Goal: Transaction & Acquisition: Purchase product/service

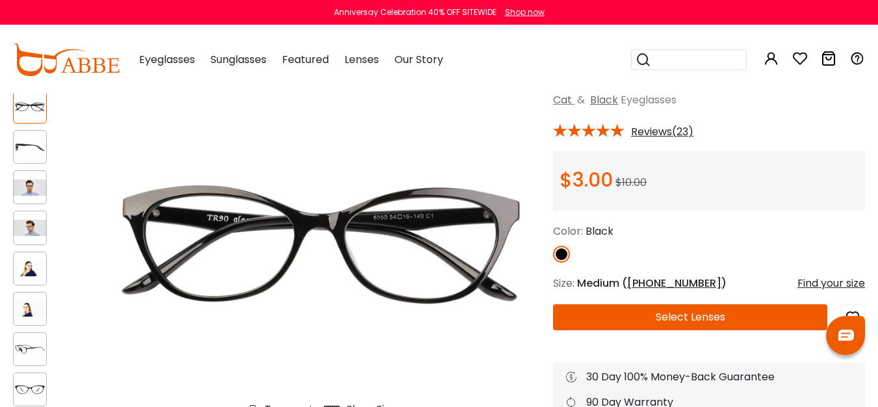
scroll to position [147, 0]
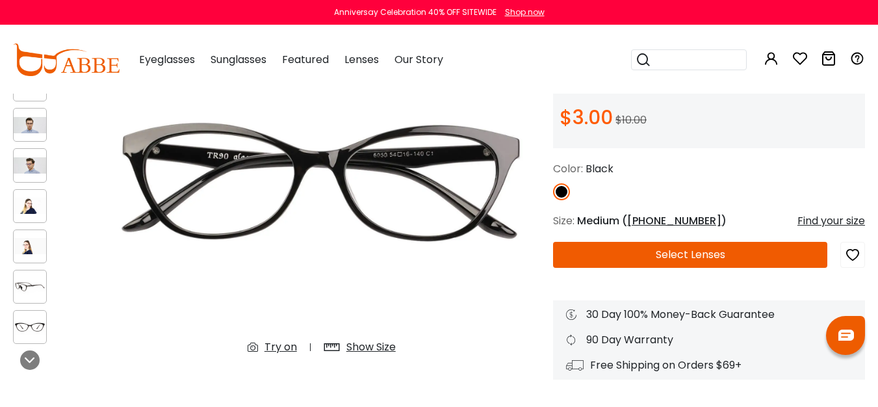
click at [35, 133] on div at bounding box center [30, 125] width 34 height 34
click at [32, 175] on div at bounding box center [30, 165] width 34 height 34
click at [32, 218] on div at bounding box center [30, 206] width 34 height 34
click at [35, 255] on div at bounding box center [30, 246] width 34 height 34
click at [33, 292] on img at bounding box center [30, 286] width 32 height 16
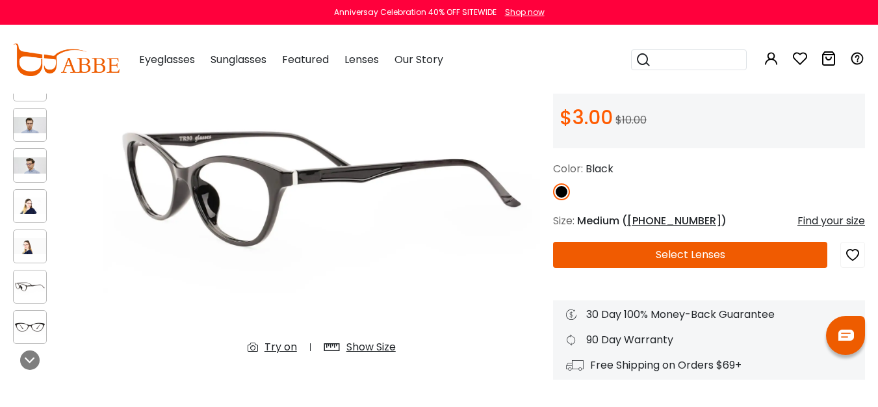
click at [30, 333] on img at bounding box center [30, 326] width 32 height 16
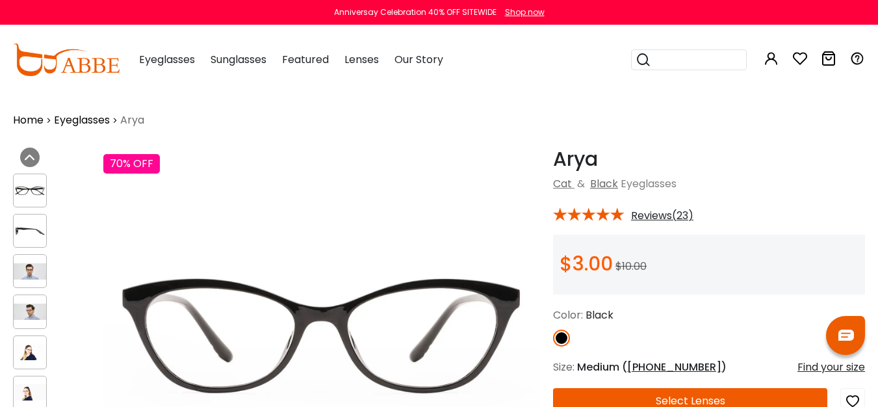
scroll to position [0, 0]
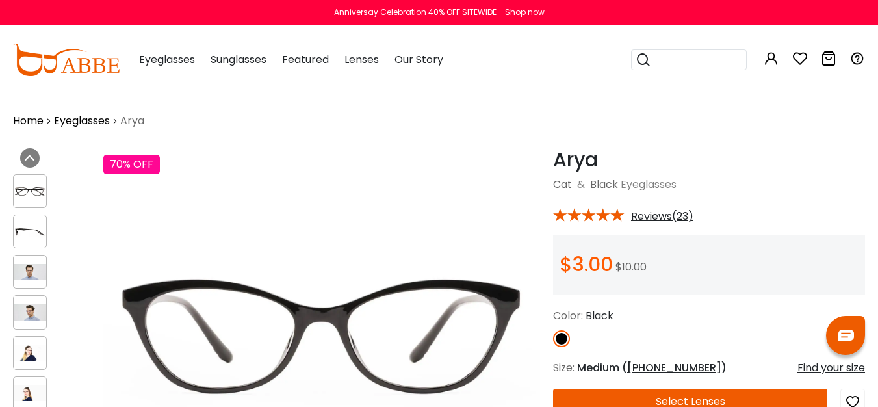
click at [41, 189] on img at bounding box center [30, 191] width 32 height 16
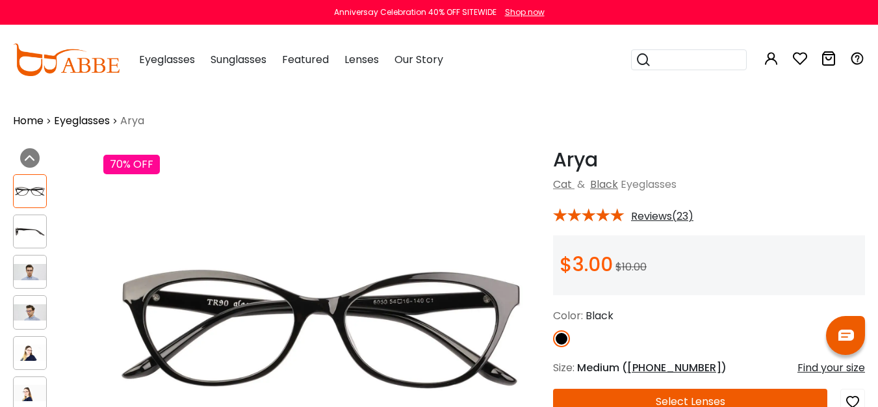
click at [40, 227] on img at bounding box center [30, 232] width 32 height 16
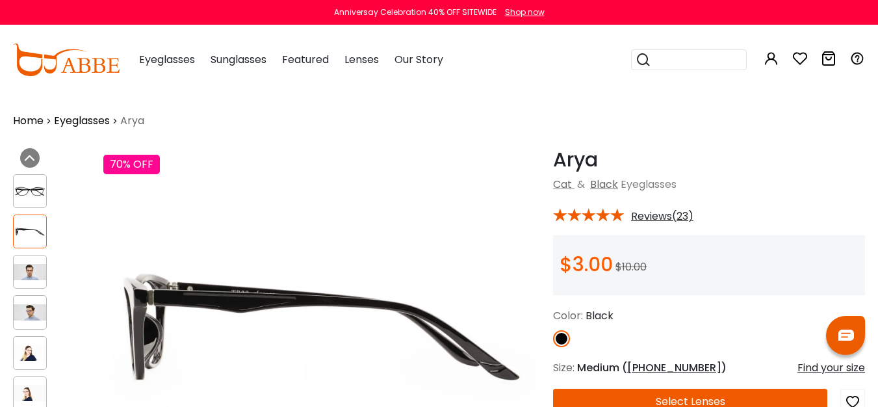
click at [25, 273] on img at bounding box center [30, 272] width 32 height 16
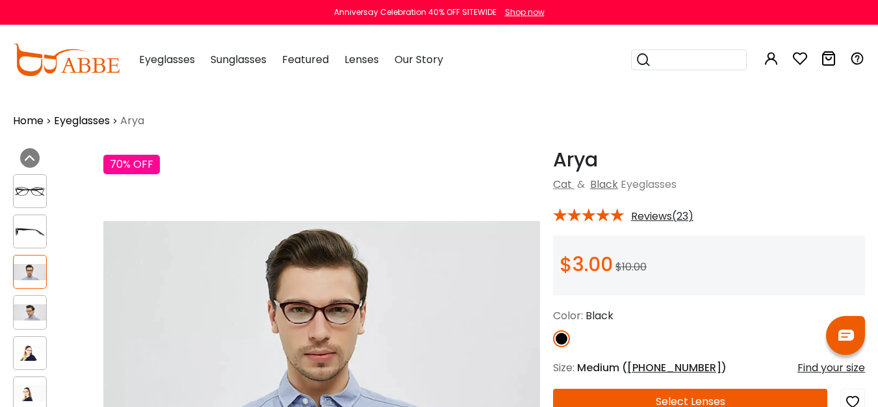
click at [31, 218] on div at bounding box center [30, 231] width 34 height 34
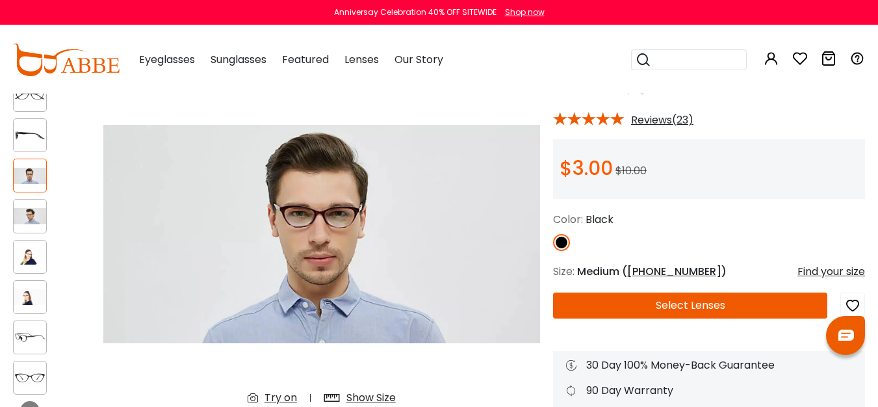
scroll to position [111, 0]
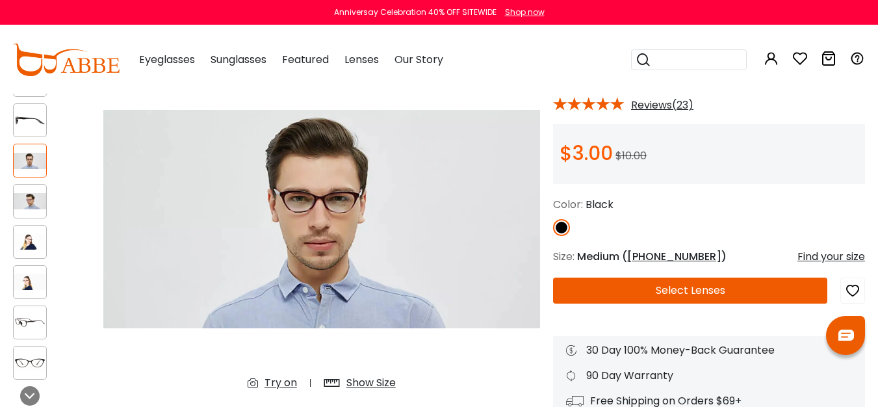
click at [31, 196] on img at bounding box center [30, 201] width 32 height 16
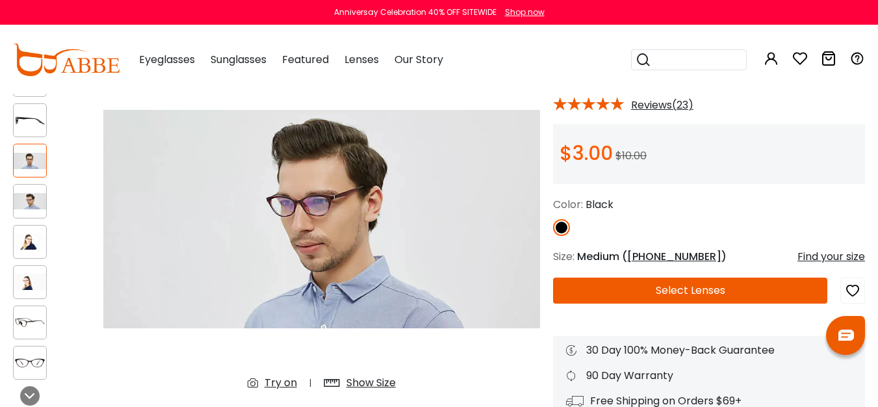
click at [27, 248] on img at bounding box center [30, 241] width 32 height 16
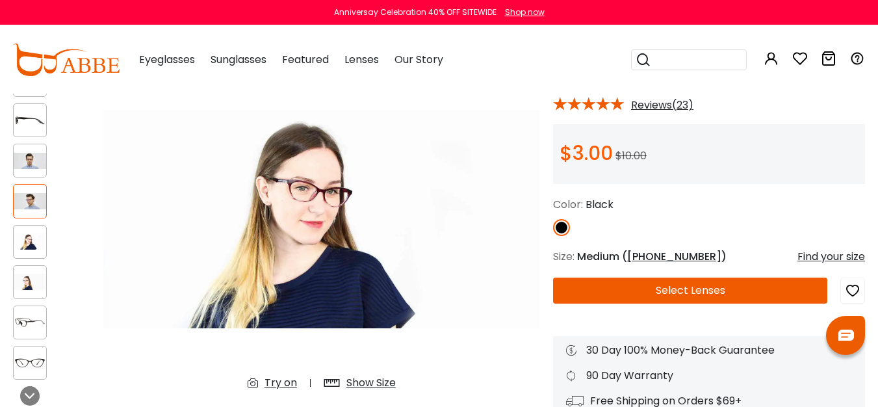
click at [25, 271] on div at bounding box center [30, 282] width 34 height 34
click at [25, 289] on img at bounding box center [30, 282] width 32 height 16
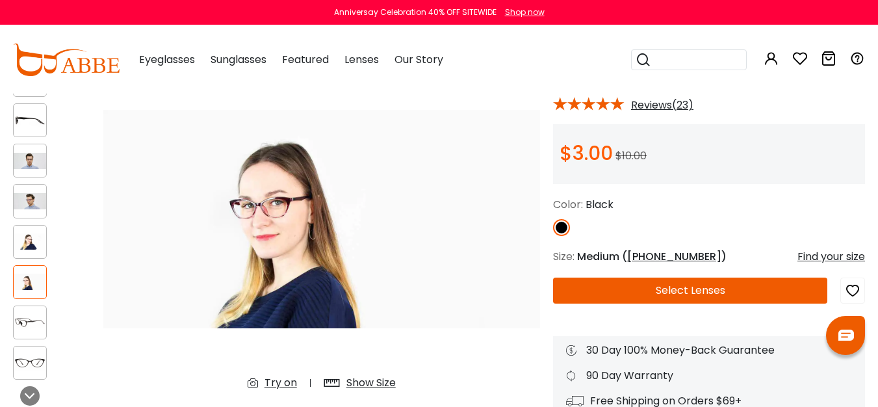
click at [24, 317] on img at bounding box center [30, 322] width 32 height 16
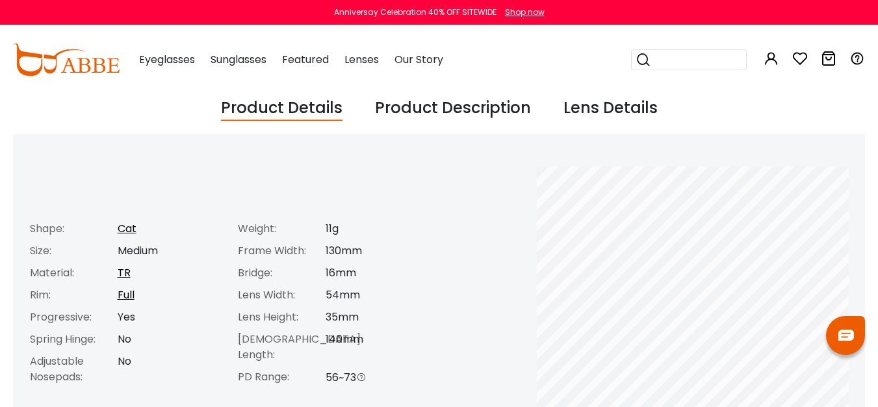
scroll to position [480, 0]
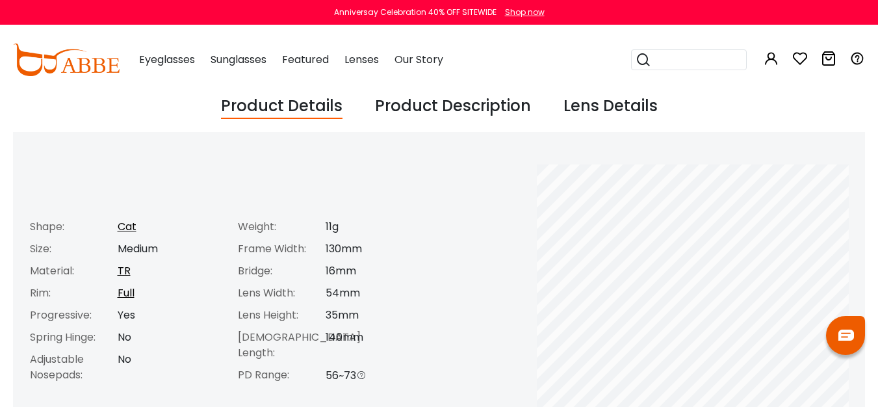
click at [705, 68] on input "search" at bounding box center [696, 59] width 91 height 19
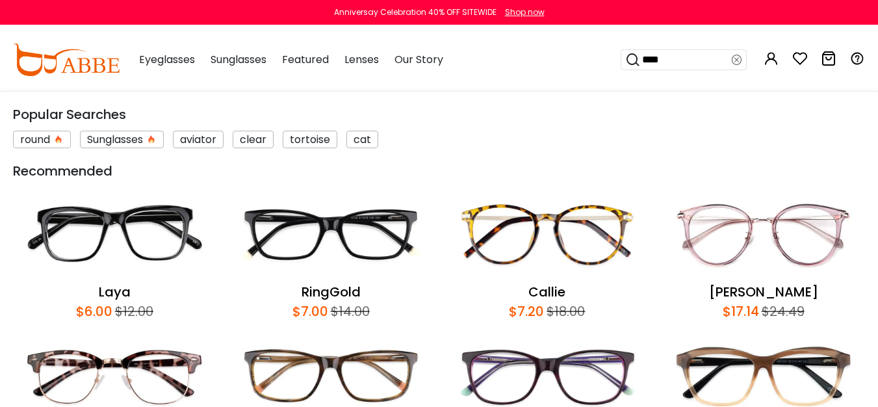
type input "*****"
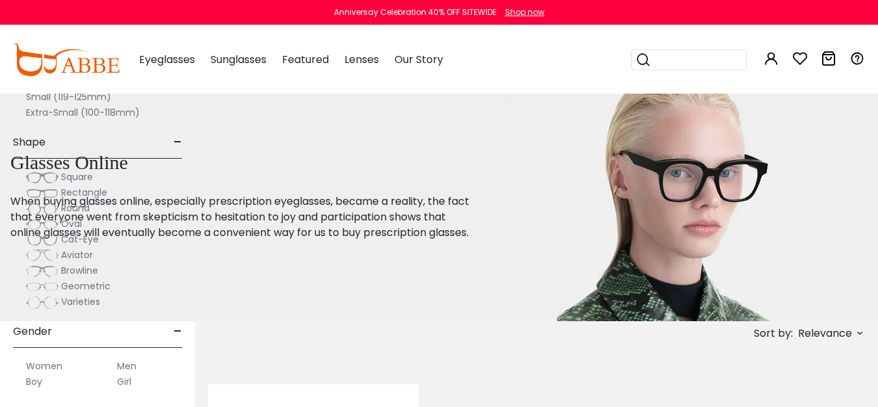
click at [0, 0] on img at bounding box center [0, 0] width 0 height 0
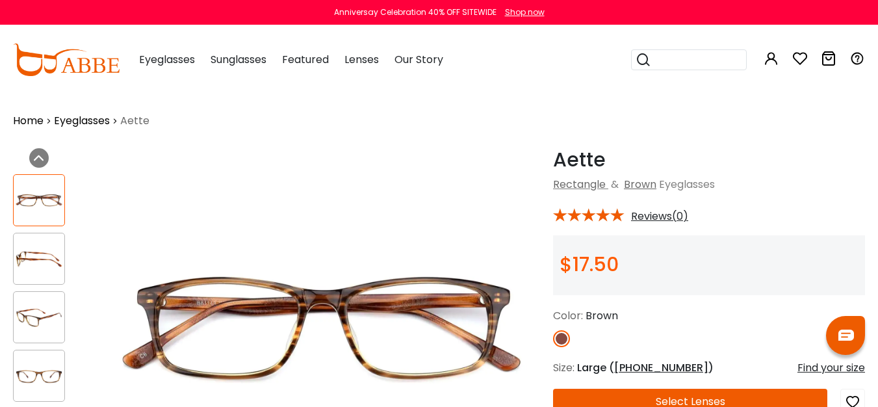
click at [686, 60] on input "search" at bounding box center [696, 59] width 91 height 19
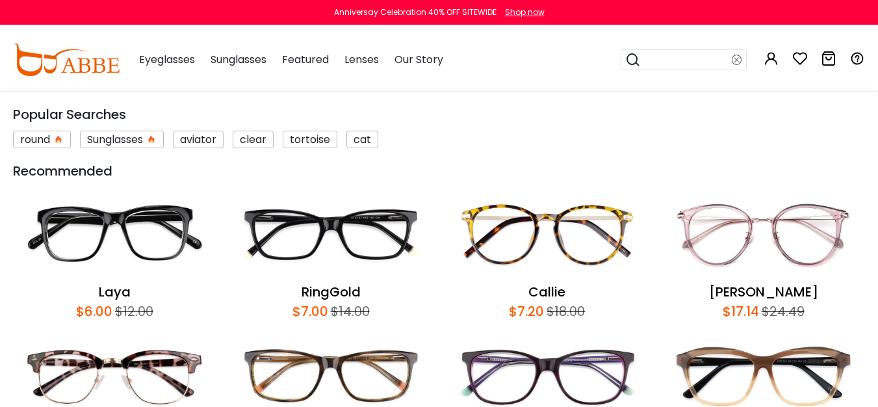
type input "*"
type input "*****"
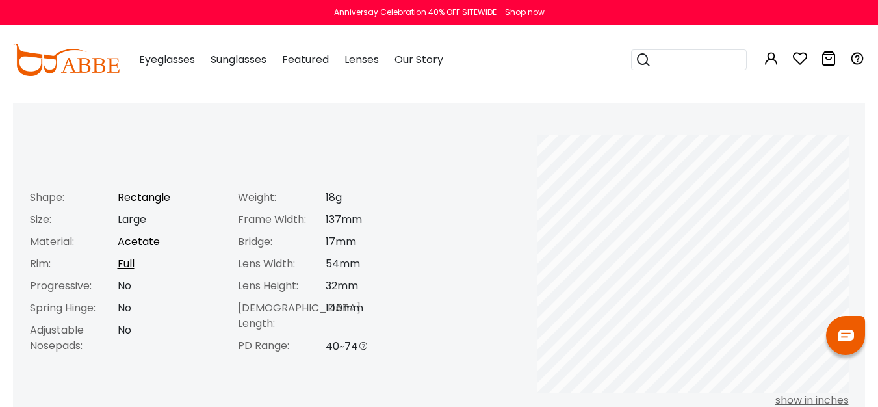
scroll to position [511, 0]
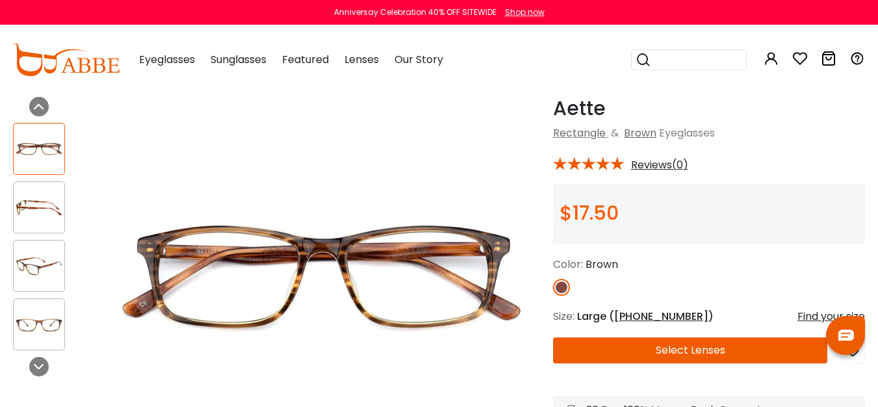
scroll to position [51, 0]
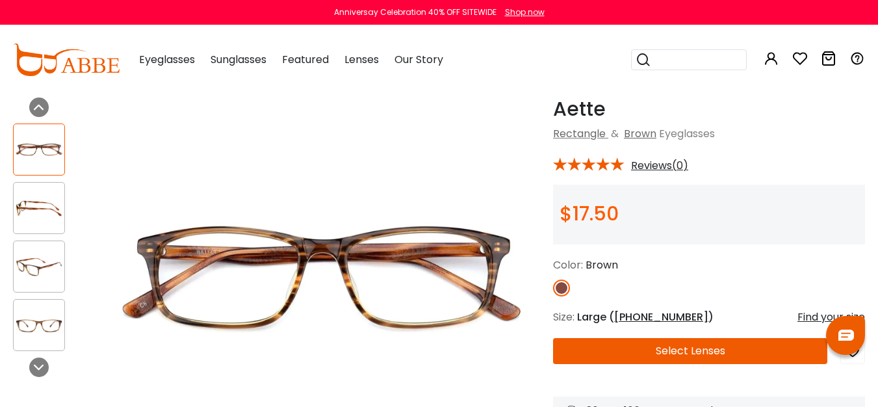
click at [39, 205] on img at bounding box center [39, 208] width 51 height 25
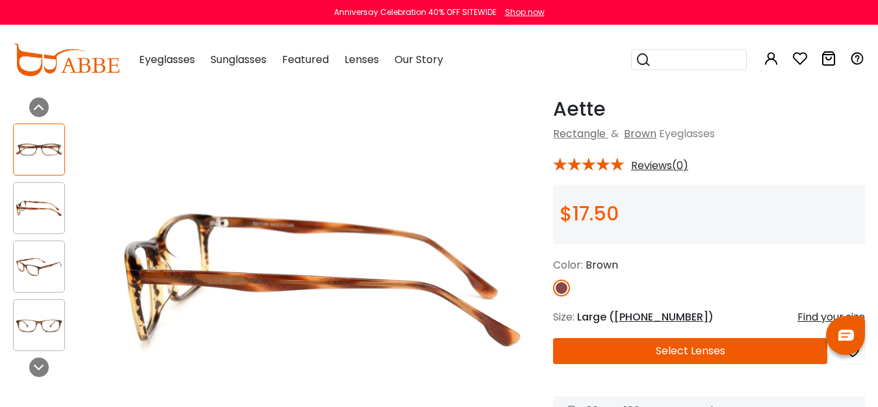
click at [41, 257] on img at bounding box center [39, 266] width 51 height 25
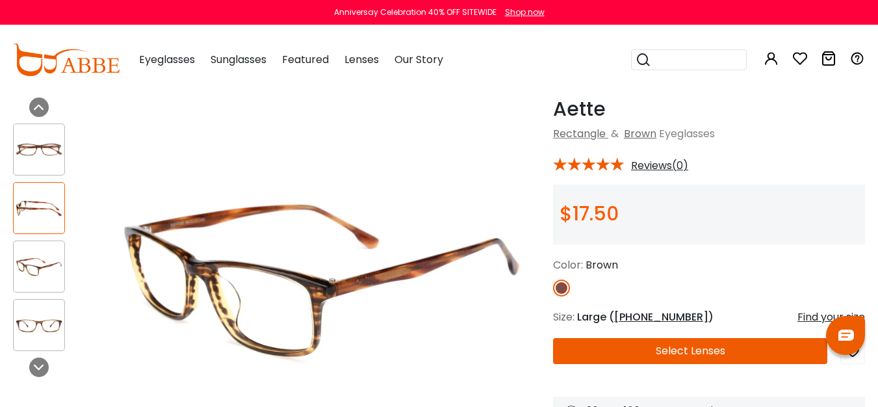
click at [40, 308] on div at bounding box center [39, 325] width 52 height 52
click at [45, 326] on img at bounding box center [39, 325] width 51 height 25
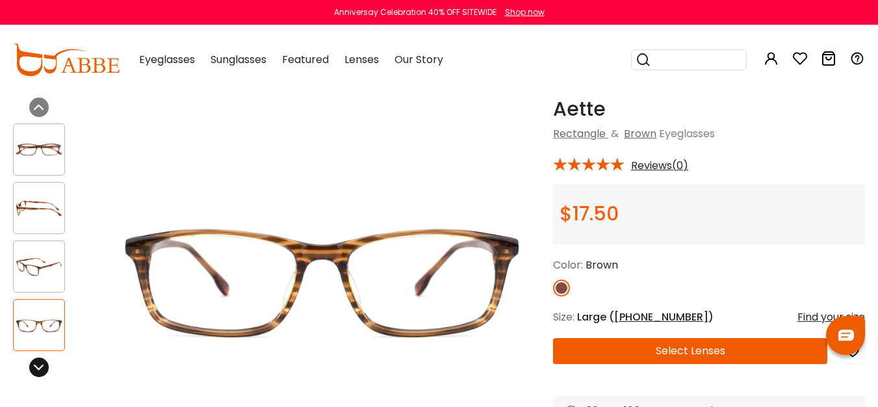
click at [44, 361] on div at bounding box center [38, 366] width 19 height 19
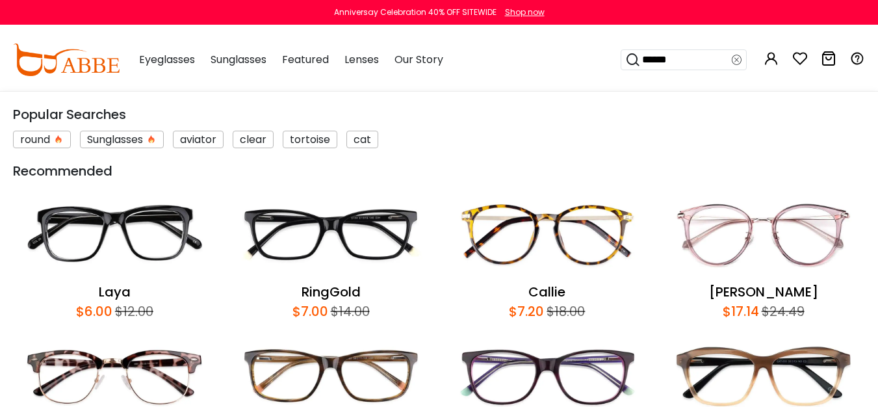
type input "*******"
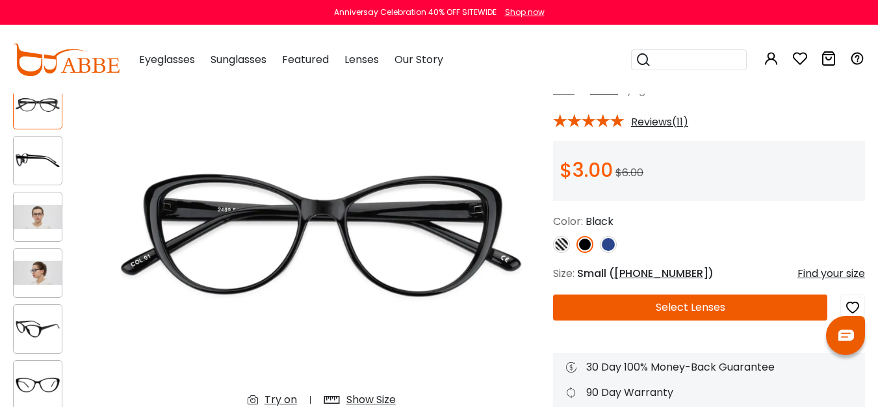
scroll to position [95, 0]
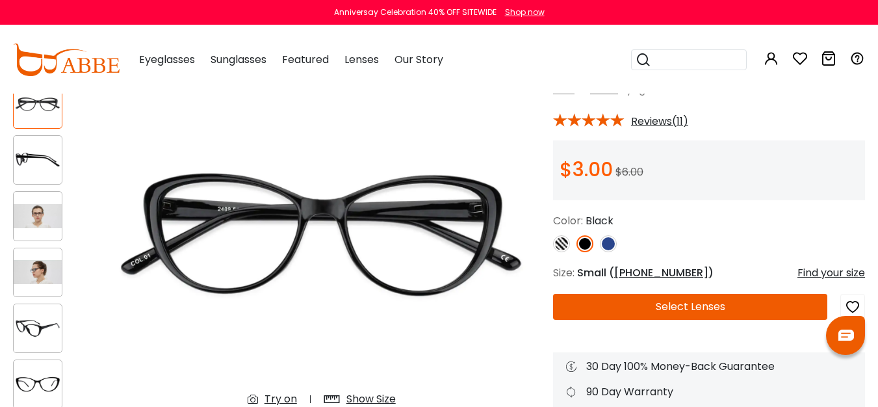
click at [45, 161] on img at bounding box center [38, 160] width 48 height 24
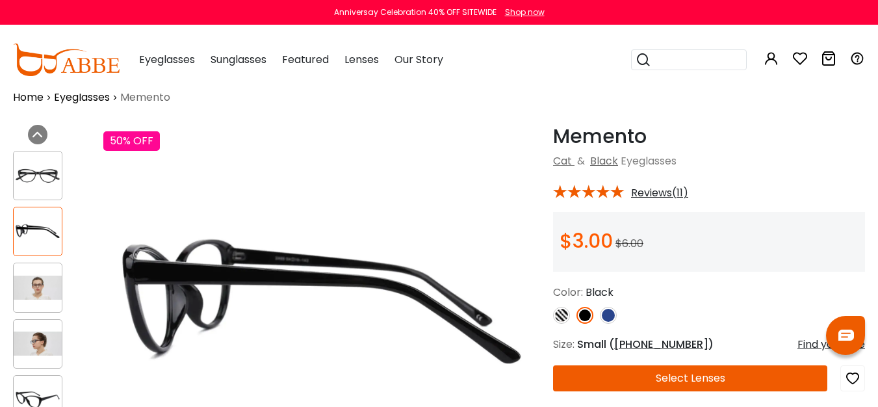
scroll to position [20, 0]
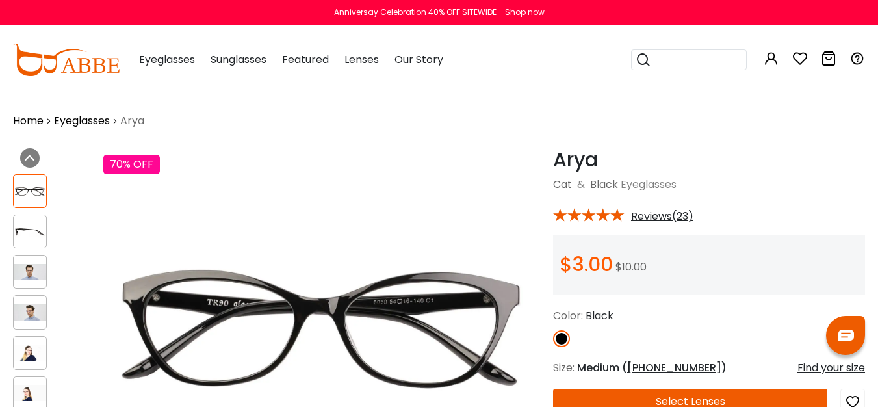
click at [32, 264] on img at bounding box center [30, 272] width 32 height 16
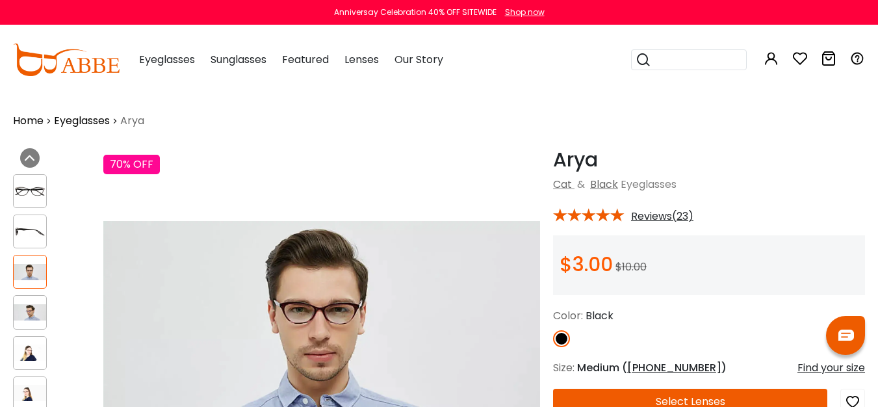
click at [30, 296] on div at bounding box center [30, 312] width 34 height 34
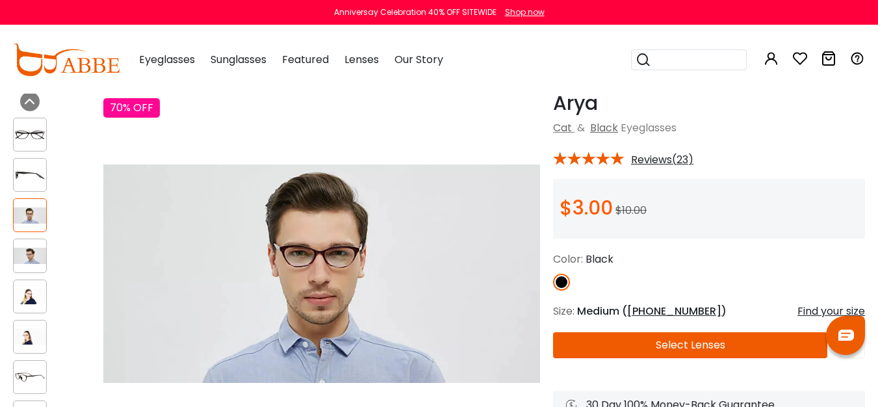
scroll to position [60, 0]
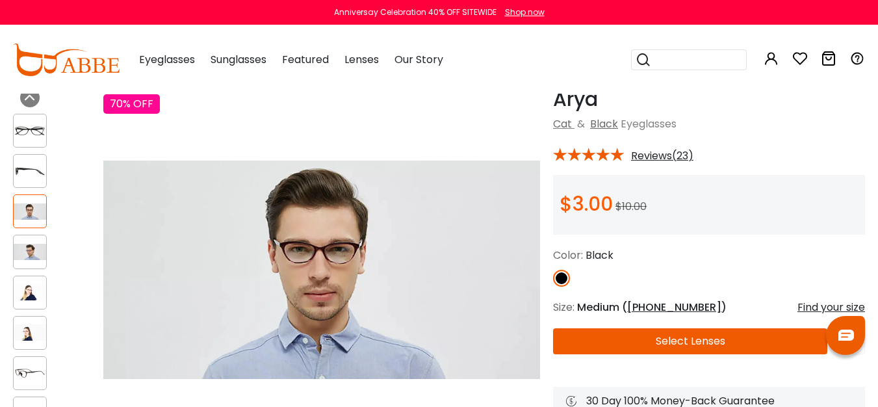
click at [31, 330] on img at bounding box center [30, 332] width 32 height 16
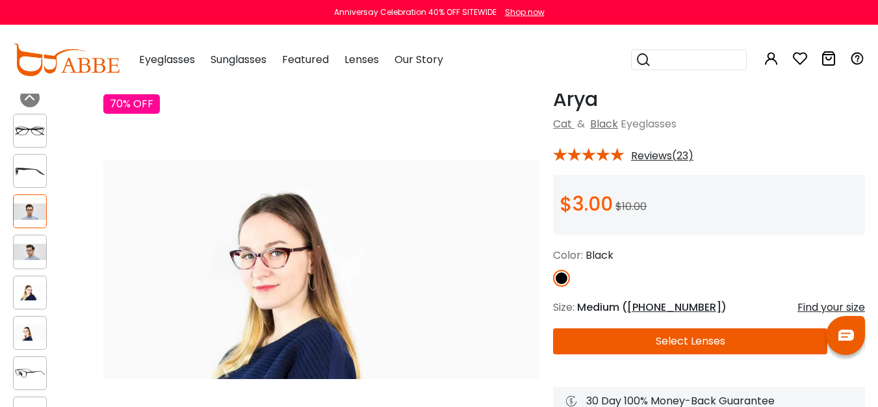
click at [26, 376] on img at bounding box center [30, 373] width 32 height 16
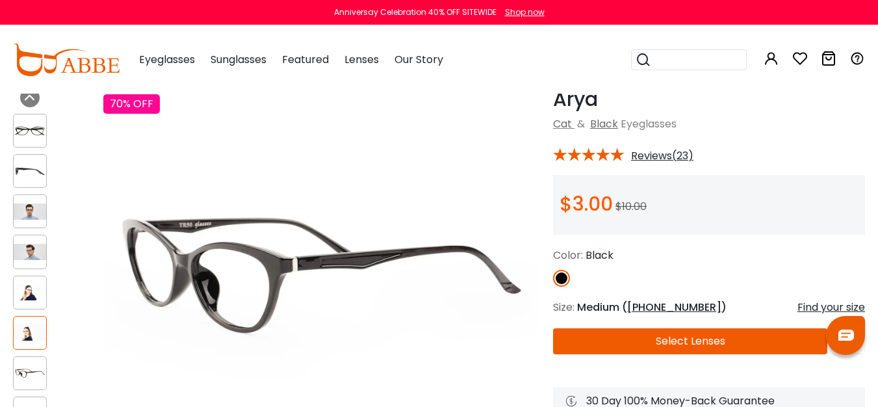
click at [25, 322] on div at bounding box center [30, 333] width 34 height 34
click at [32, 133] on img at bounding box center [30, 131] width 32 height 16
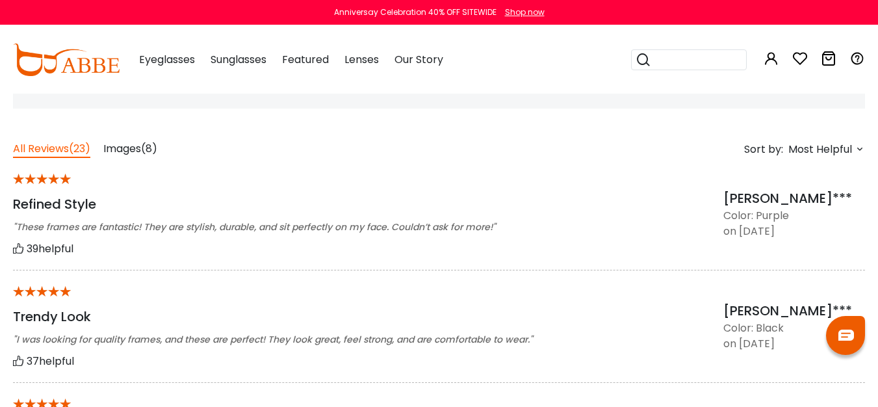
scroll to position [966, 0]
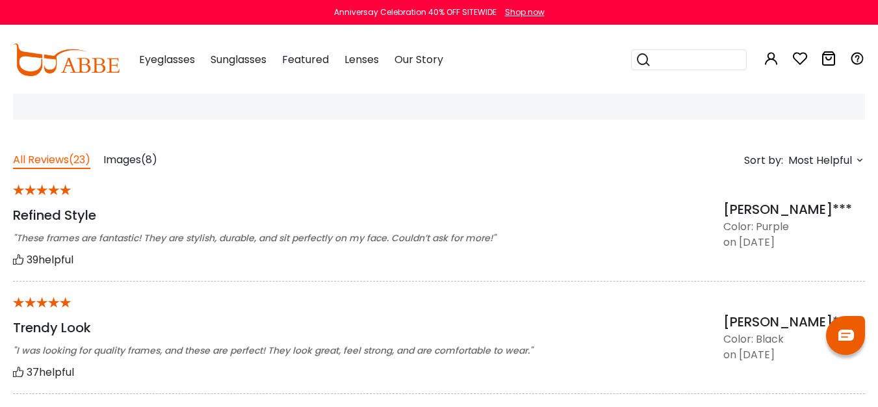
click at [126, 162] on span "Images" at bounding box center [122, 159] width 38 height 15
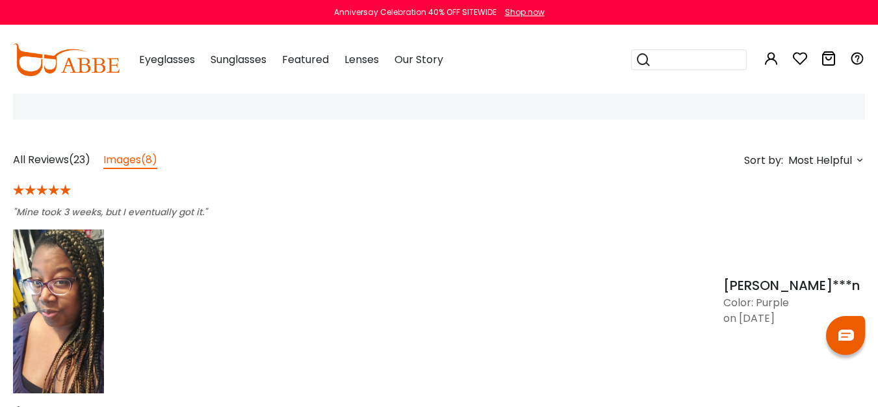
click at [50, 317] on img at bounding box center [58, 311] width 91 height 164
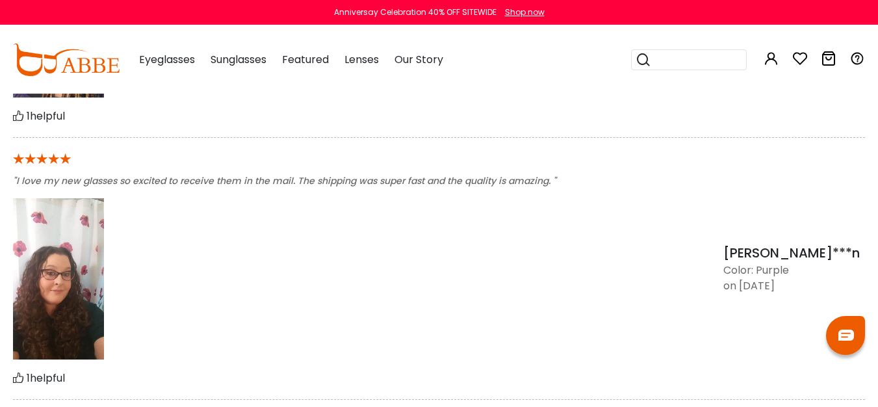
scroll to position [1269, 0]
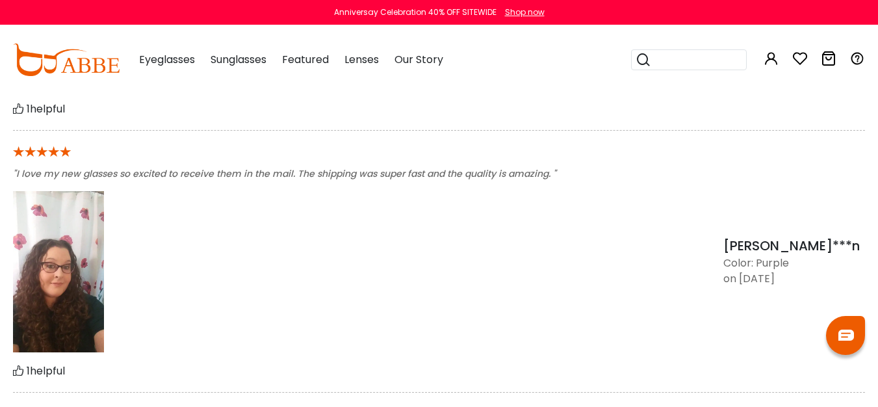
click at [70, 291] on img at bounding box center [58, 272] width 91 height 162
click at [63, 284] on img at bounding box center [58, 272] width 91 height 162
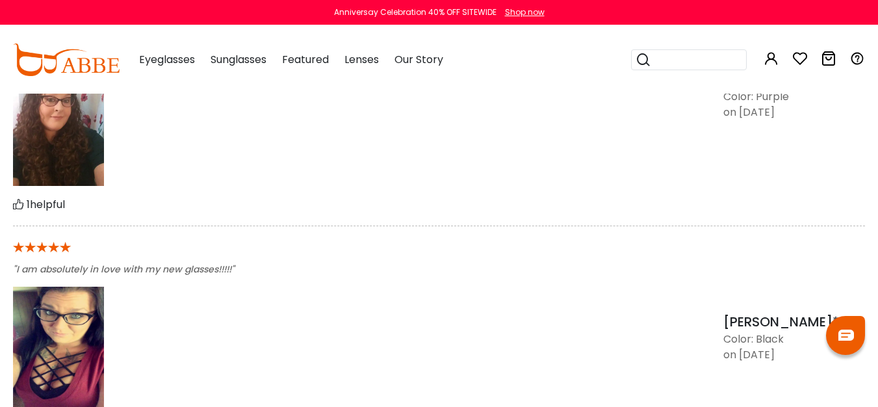
scroll to position [1436, 0]
click at [78, 309] on img at bounding box center [58, 347] width 91 height 122
click at [94, 171] on img at bounding box center [58, 105] width 91 height 162
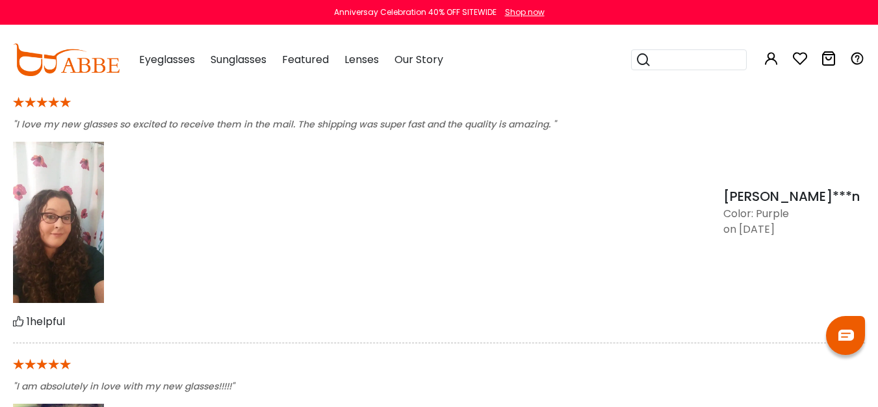
scroll to position [1441, 0]
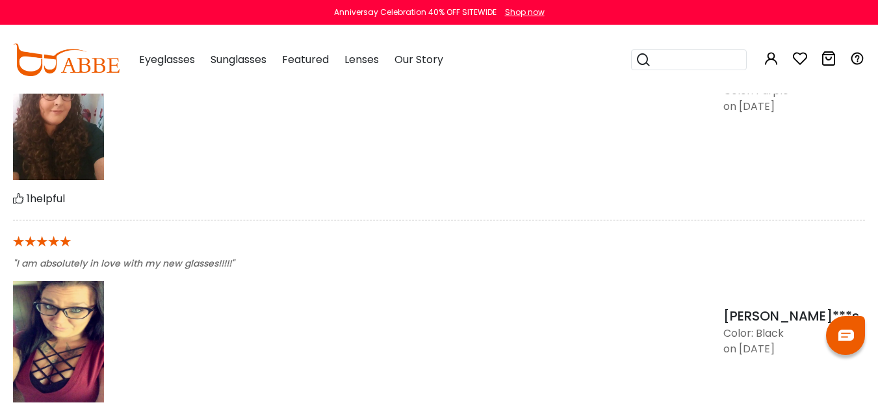
click at [84, 166] on img at bounding box center [58, 100] width 91 height 162
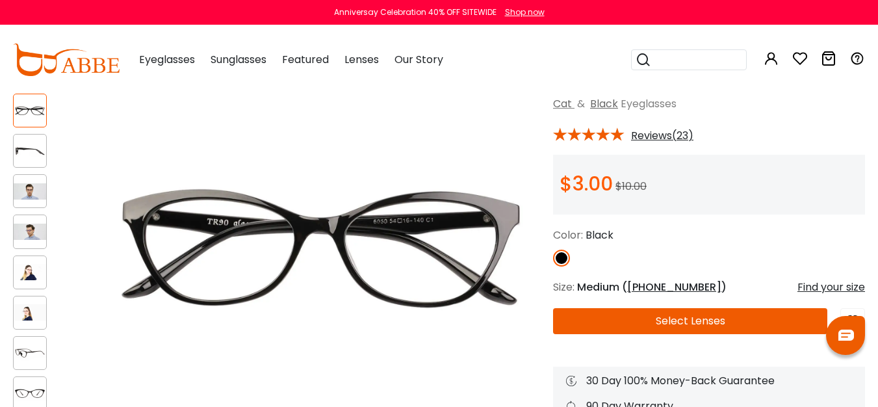
scroll to position [76, 0]
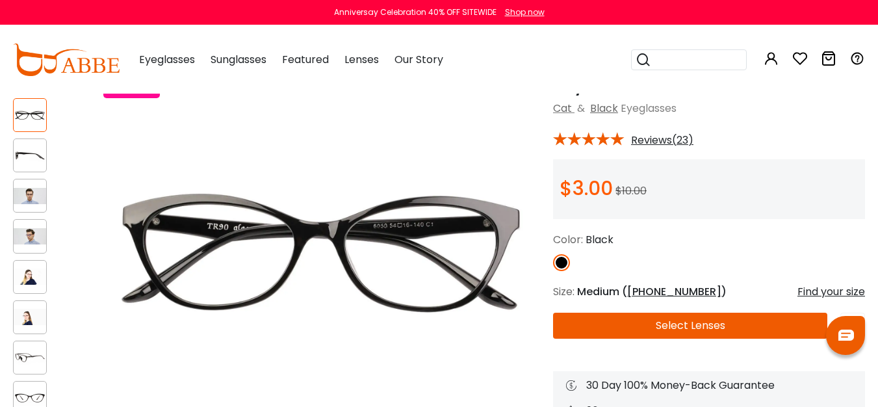
click at [29, 205] on div at bounding box center [30, 196] width 34 height 34
click at [27, 228] on img at bounding box center [30, 236] width 32 height 16
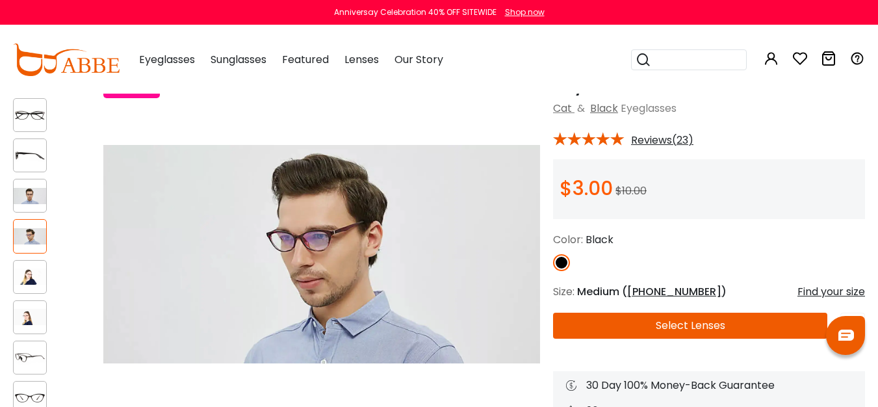
click at [556, 263] on img at bounding box center [561, 262] width 17 height 17
click at [558, 255] on img at bounding box center [561, 262] width 17 height 17
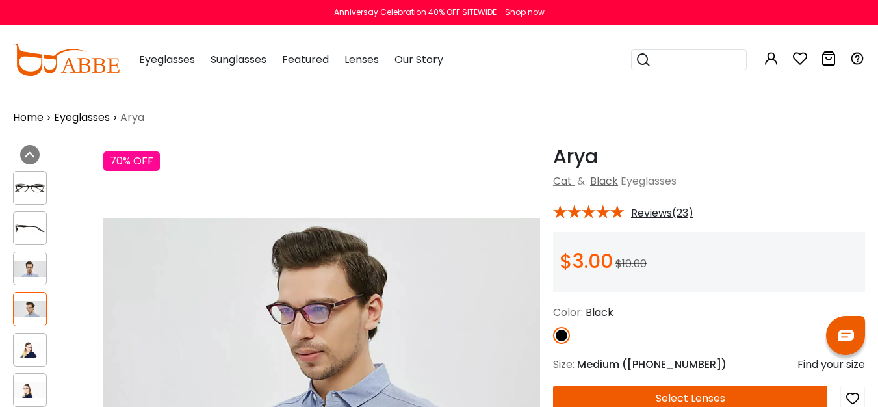
scroll to position [0, 0]
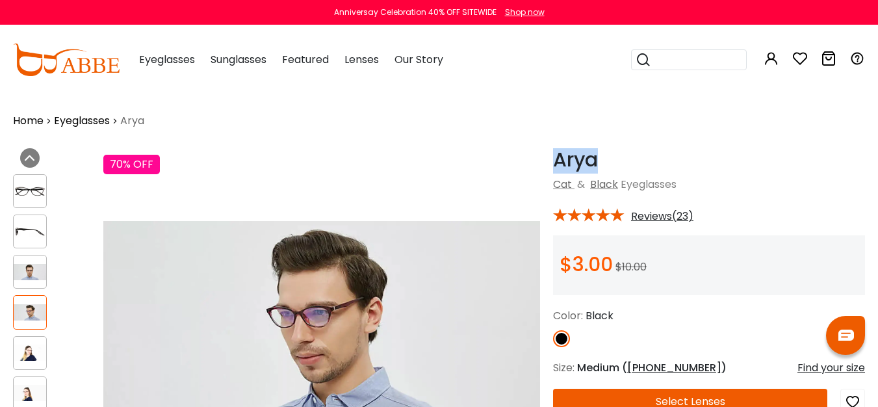
drag, startPoint x: 612, startPoint y: 161, endPoint x: 552, endPoint y: 162, distance: 59.8
click at [552, 162] on div "Arya Black Cat & Black Eyeglasses * Reviews(23) $3.00 $10.00 Color:" at bounding box center [702, 345] width 325 height 394
click at [699, 59] on input "search" at bounding box center [696, 59] width 91 height 19
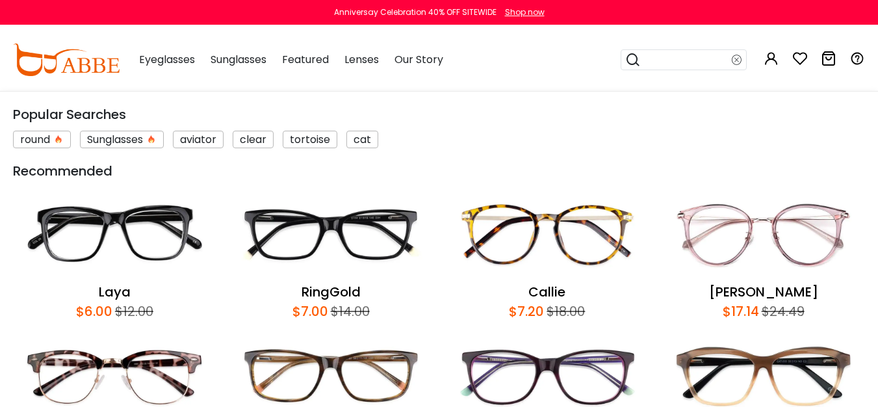
click at [348, 378] on img at bounding box center [330, 375] width 203 height 95
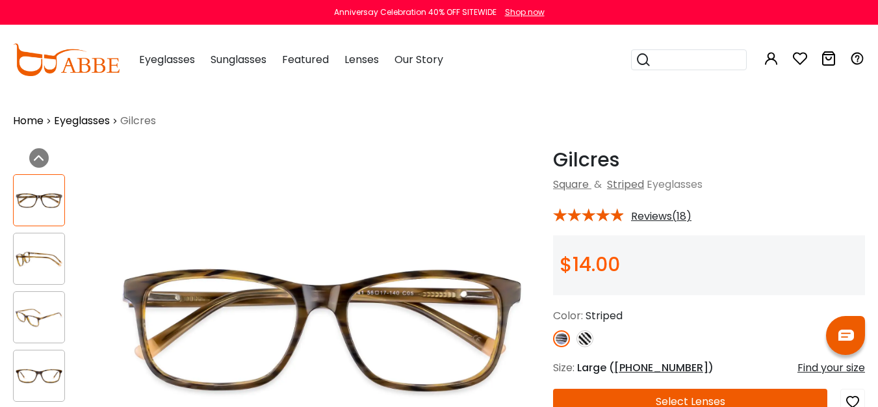
click at [681, 58] on input "search" at bounding box center [696, 59] width 91 height 19
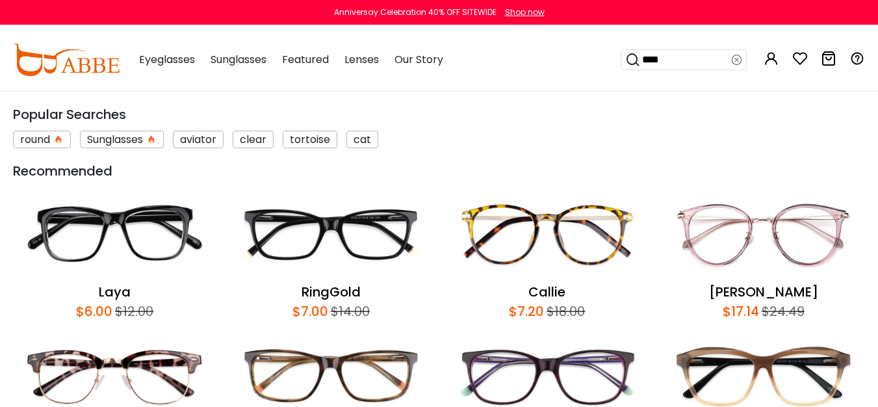
type input "*****"
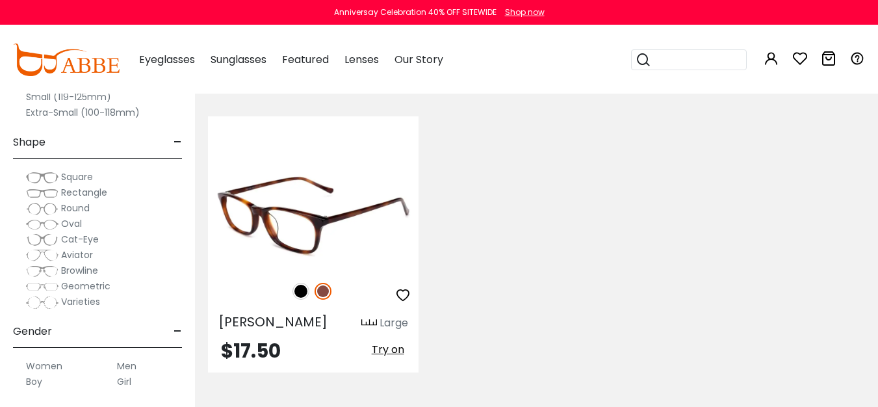
click at [320, 187] on img at bounding box center [313, 215] width 211 height 105
